Goal: Task Accomplishment & Management: Manage account settings

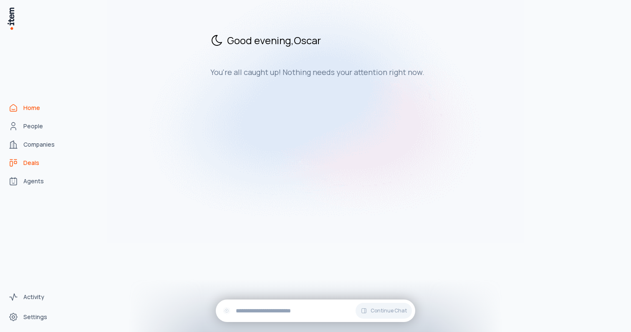
click at [34, 159] on span "Deals" at bounding box center [31, 163] width 16 height 8
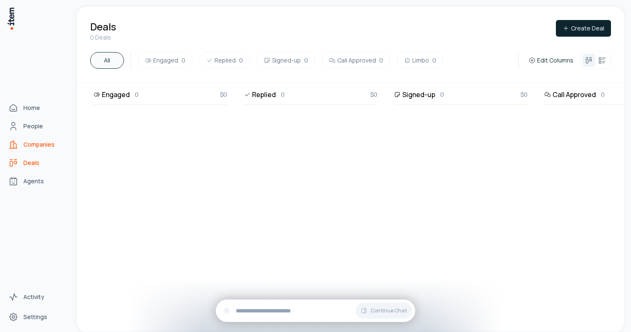
click at [22, 145] on link "Companies" at bounding box center [36, 144] width 63 height 17
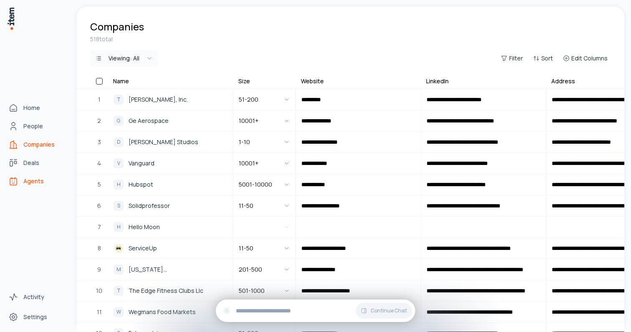
click at [28, 181] on span "Agents" at bounding box center [33, 181] width 20 height 8
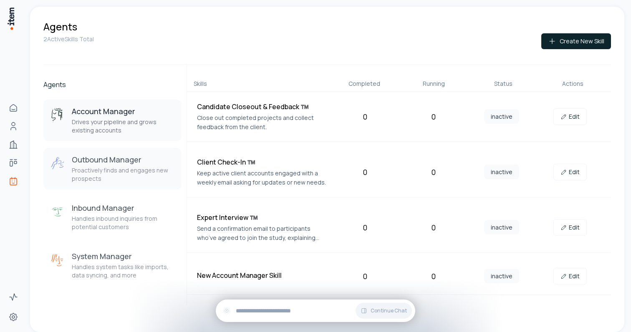
click at [111, 165] on div "Outbound Manager Proactively finds and engages new prospects" at bounding box center [123, 169] width 103 height 28
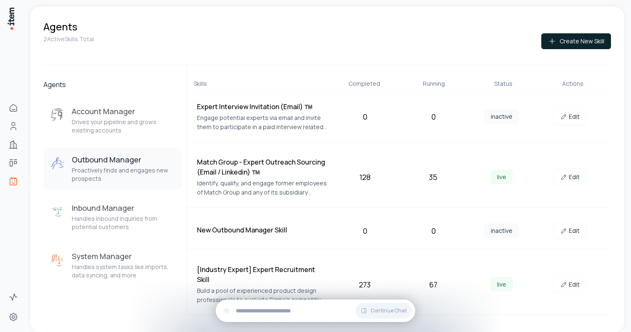
click at [288, 268] on h4 "[Industry Expert] Expert Recruitment Skill" at bounding box center [262, 275] width 130 height 20
click at [356, 279] on div "273" at bounding box center [365, 285] width 62 height 12
click at [369, 282] on div "273" at bounding box center [365, 285] width 62 height 12
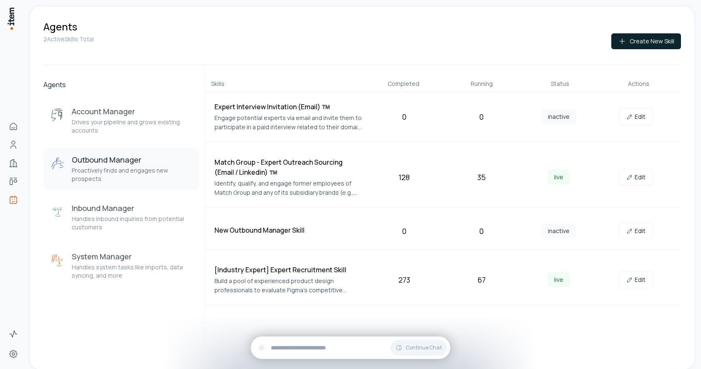
click at [290, 267] on h4 "[Industry Expert] Expert Recruitment Skill" at bounding box center [288, 270] width 148 height 10
click at [630, 279] on link "Edit" at bounding box center [635, 280] width 33 height 17
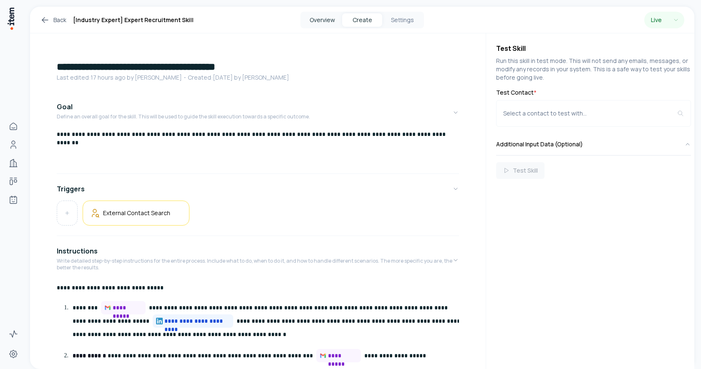
click at [334, 22] on button "Overview" at bounding box center [322, 19] width 40 height 13
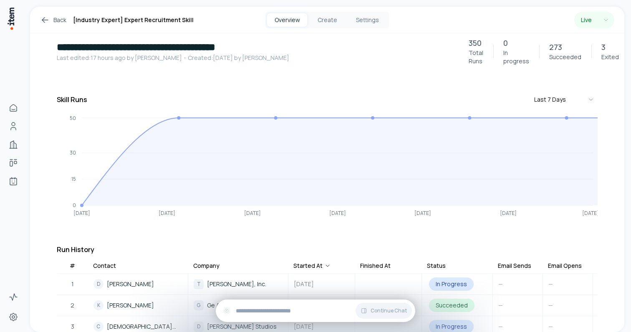
scroll to position [23, 0]
click at [328, 22] on button "Create" at bounding box center [327, 19] width 40 height 13
click at [329, 5] on div "**********" at bounding box center [329, 166] width 604 height 332
click at [379, 23] on button "Settings" at bounding box center [367, 19] width 40 height 13
click at [368, 20] on button "Settings" at bounding box center [367, 19] width 40 height 13
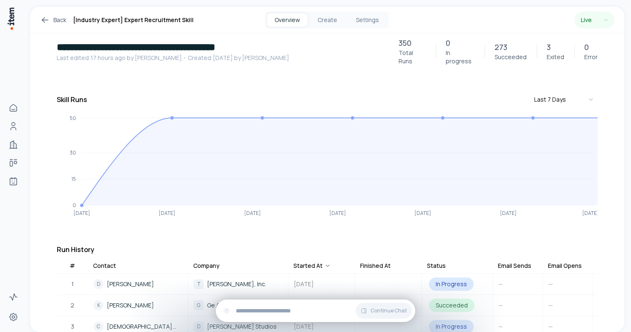
scroll to position [22, 0]
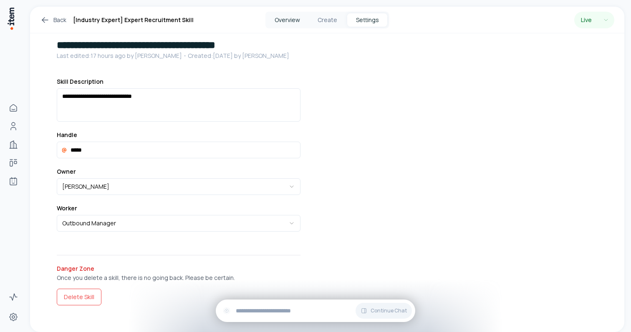
click at [288, 18] on button "Overview" at bounding box center [287, 19] width 40 height 13
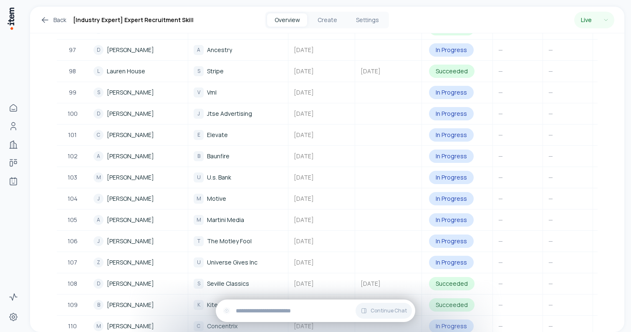
scroll to position [2463, 0]
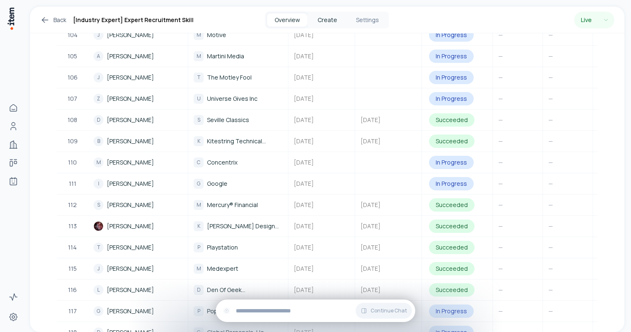
click at [327, 18] on button "Create" at bounding box center [327, 19] width 40 height 13
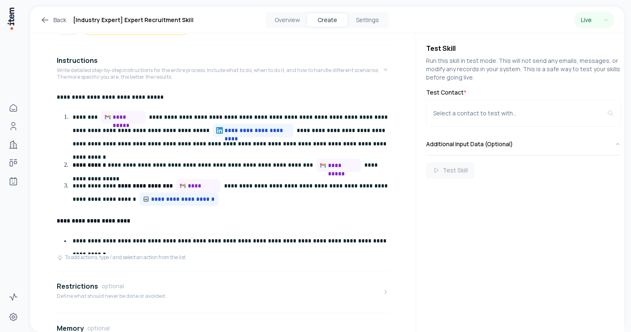
scroll to position [192, 0]
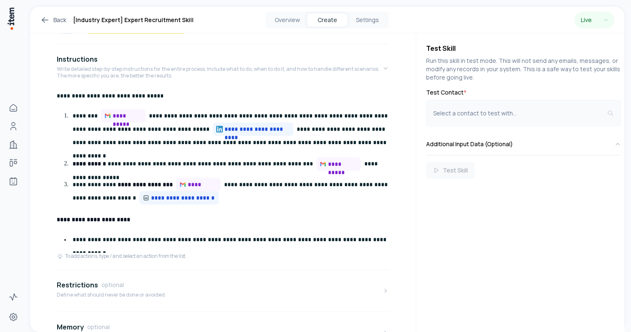
click at [540, 110] on div "Select a contact to test with..." at bounding box center [520, 113] width 174 height 8
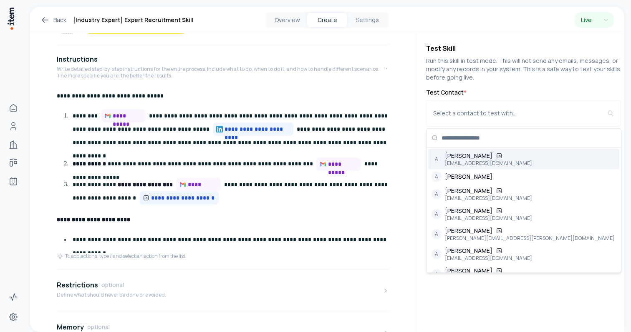
click at [532, 88] on label "Test Contact *" at bounding box center [523, 92] width 195 height 8
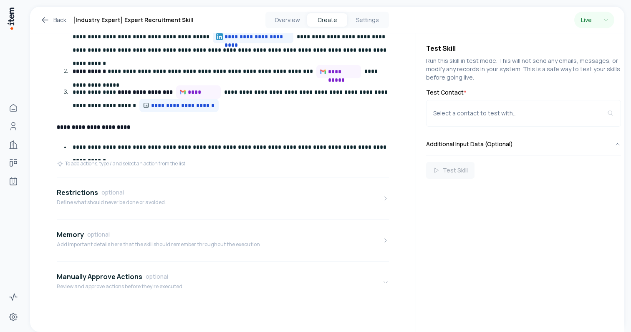
scroll to position [285, 0]
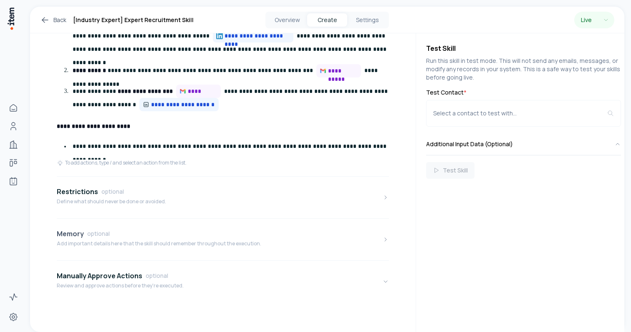
click at [230, 234] on div "Memory optional" at bounding box center [159, 234] width 204 height 10
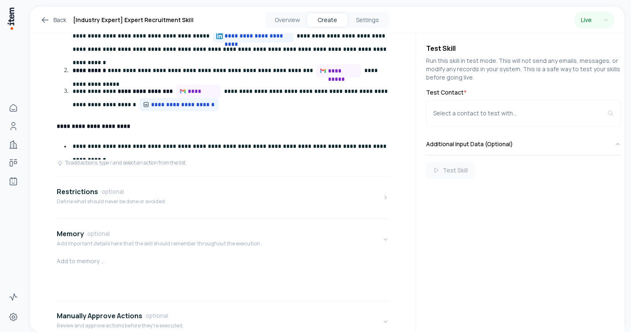
scroll to position [298, 0]
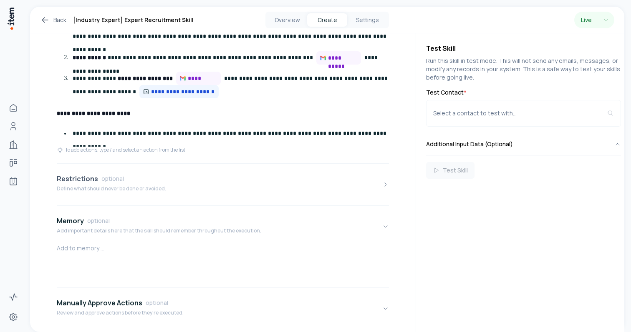
click at [236, 174] on button "Restrictions optional Define what should never be done or avoided." at bounding box center [223, 184] width 332 height 35
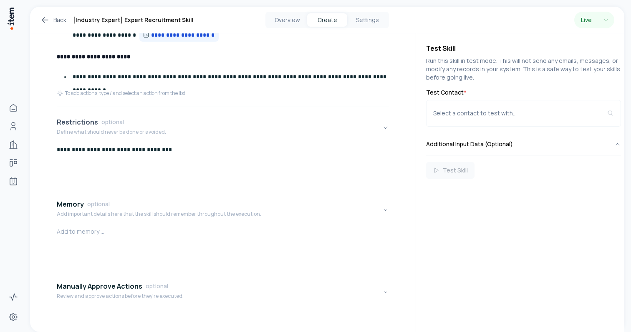
scroll to position [365, 0]
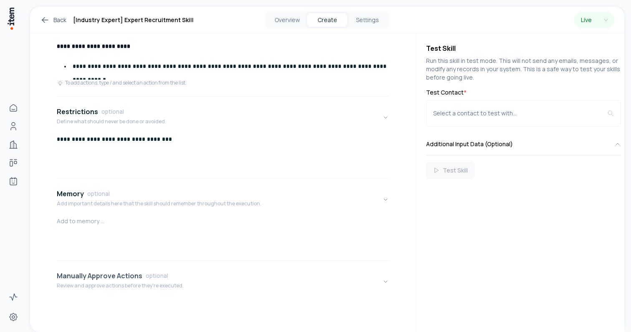
click at [139, 282] on div "Manually Approve Actions optional Review and approve actions before they're exe…" at bounding box center [120, 282] width 127 height 22
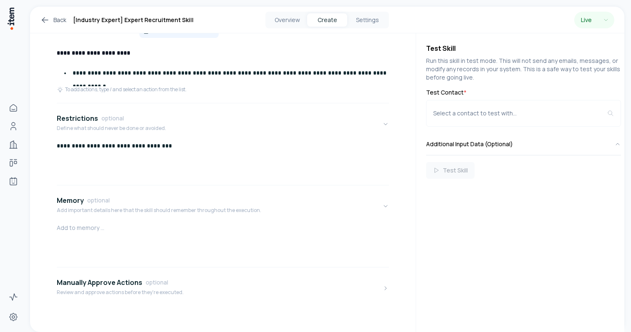
scroll to position [392, 0]
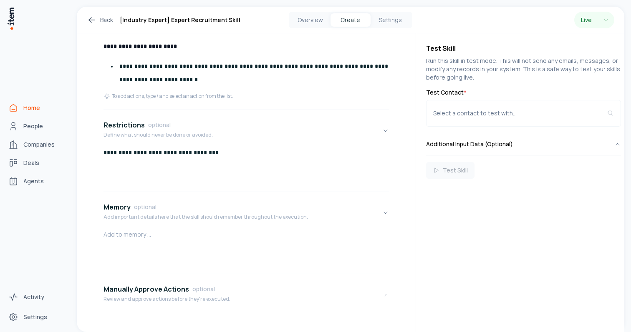
click at [26, 103] on link "Home" at bounding box center [36, 108] width 63 height 17
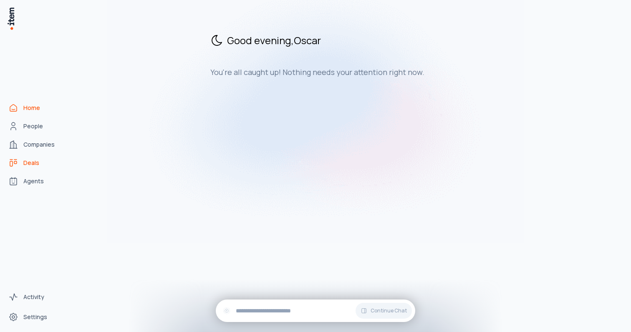
click at [30, 163] on span "Deals" at bounding box center [31, 163] width 16 height 8
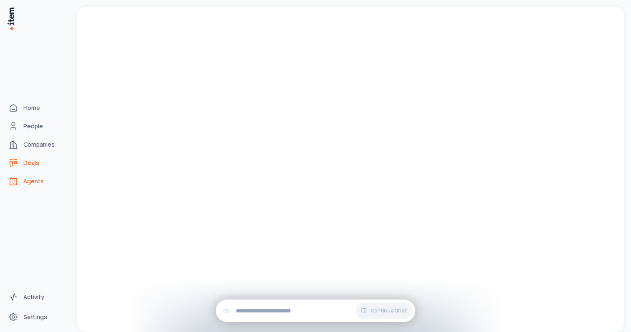
click at [26, 177] on link "Agents" at bounding box center [36, 181] width 63 height 17
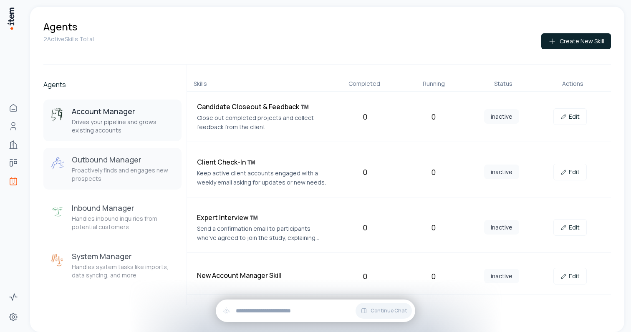
click at [108, 166] on div "Outbound Manager Proactively finds and engages new prospects" at bounding box center [123, 169] width 103 height 28
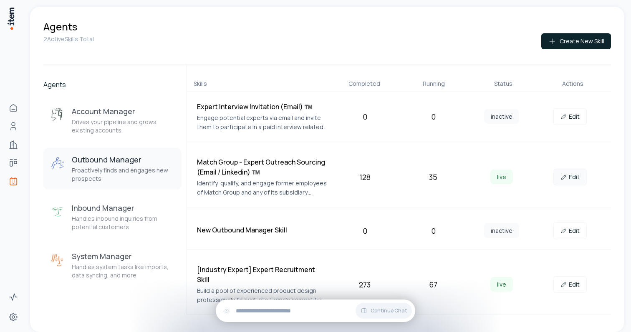
click at [572, 179] on link "Edit" at bounding box center [569, 177] width 33 height 17
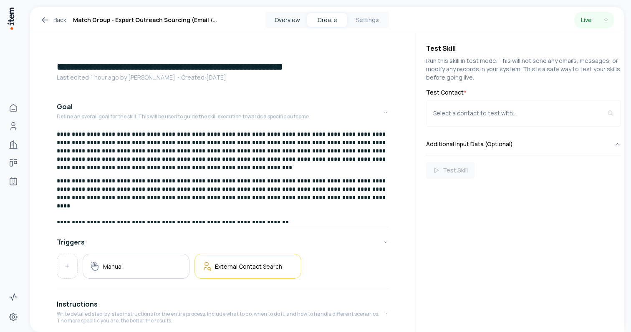
click at [291, 20] on button "Overview" at bounding box center [287, 19] width 40 height 13
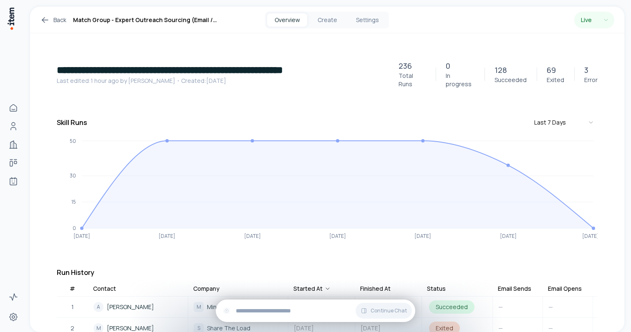
click at [341, 115] on div "Skill Runs Last 7 Days" at bounding box center [327, 122] width 541 height 15
click at [372, 20] on button "Settings" at bounding box center [367, 19] width 40 height 13
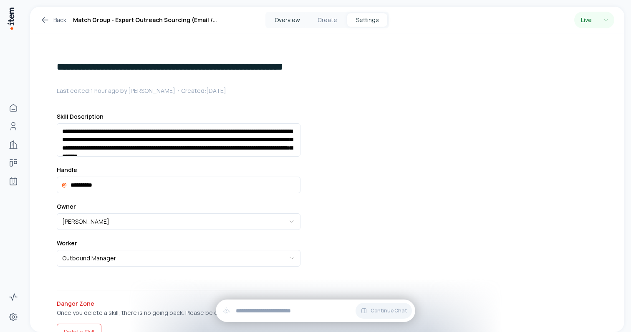
click at [306, 23] on button "Overview" at bounding box center [287, 19] width 40 height 13
click at [291, 22] on button "Overview" at bounding box center [287, 19] width 40 height 13
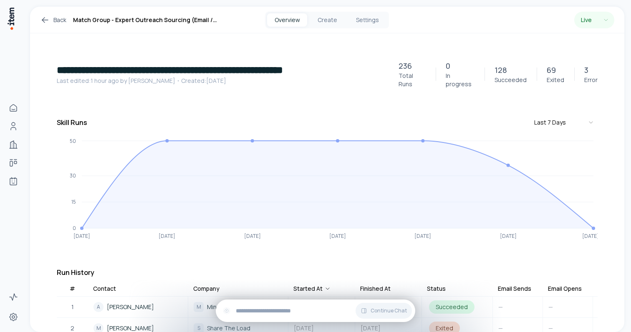
click at [39, 22] on div "Back Match Group - Expert Outreach Sourcing (Email / Linkedin) ™️ Overview Crea…" at bounding box center [327, 20] width 594 height 27
click at [43, 20] on icon at bounding box center [45, 20] width 10 height 10
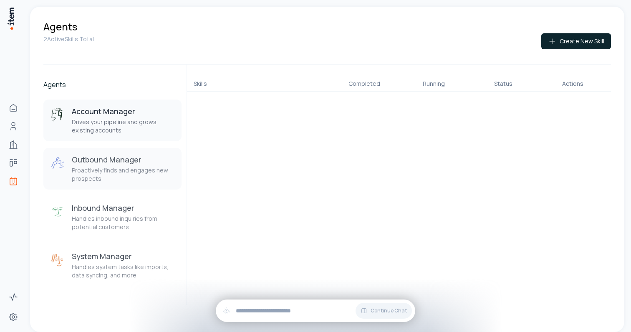
click at [140, 167] on p "Proactively finds and engages new prospects" at bounding box center [123, 174] width 103 height 17
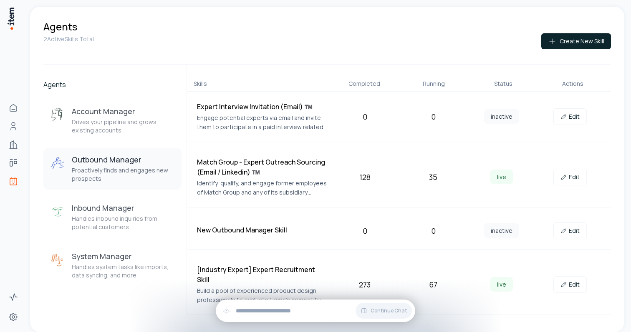
click at [569, 166] on div "Match Group - Expert Outreach Sourcing (Email / Linkedin) ™️ Identify, qualify,…" at bounding box center [399, 177] width 424 height 60
click at [569, 175] on link "Edit" at bounding box center [569, 177] width 33 height 17
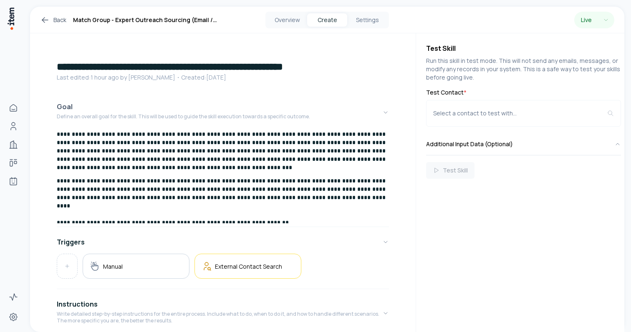
scroll to position [408, 0]
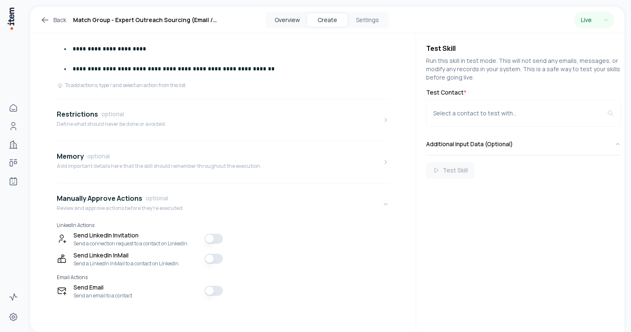
click at [284, 18] on button "Overview" at bounding box center [287, 19] width 40 height 13
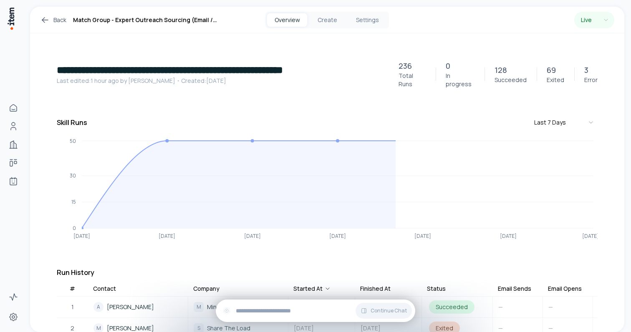
scroll to position [15, 0]
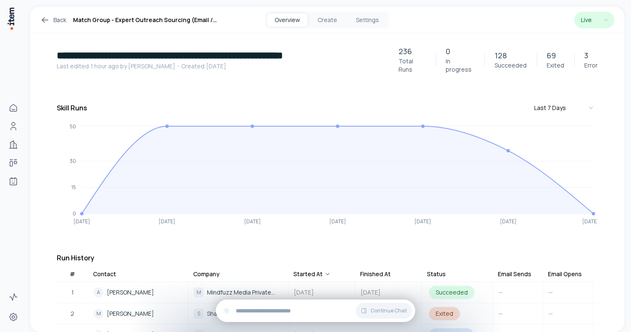
click at [600, 20] on html "**********" at bounding box center [315, 166] width 631 height 332
click at [491, 19] on html "**********" at bounding box center [315, 166] width 631 height 332
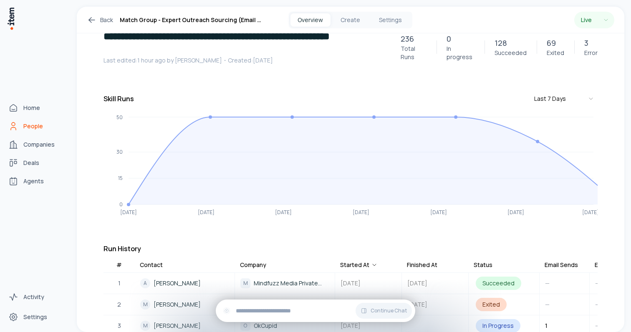
click at [18, 126] on link "People" at bounding box center [36, 126] width 63 height 17
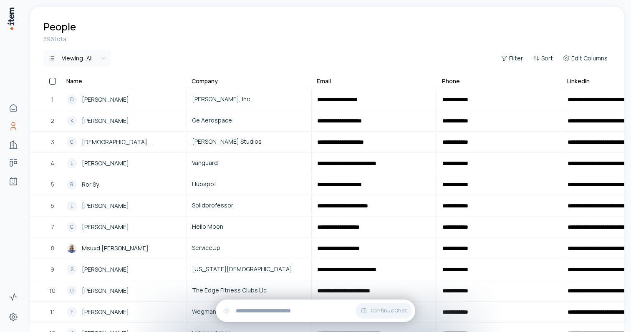
click at [55, 83] on button "button" at bounding box center [52, 81] width 7 height 7
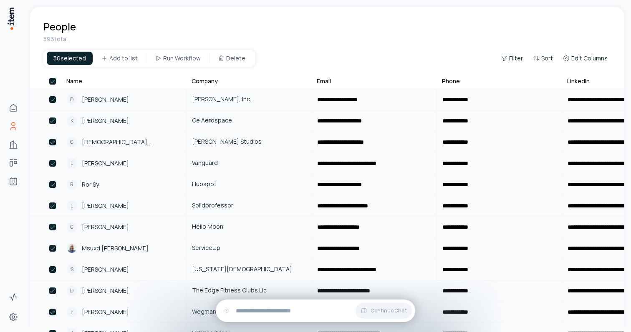
click at [51, 83] on button "button" at bounding box center [52, 81] width 7 height 7
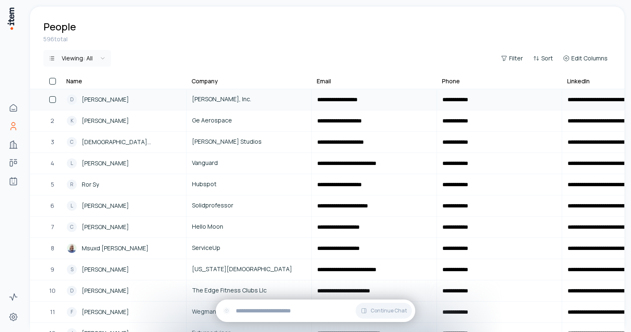
click at [54, 101] on button "button" at bounding box center [52, 99] width 7 height 7
